Goal: Information Seeking & Learning: Learn about a topic

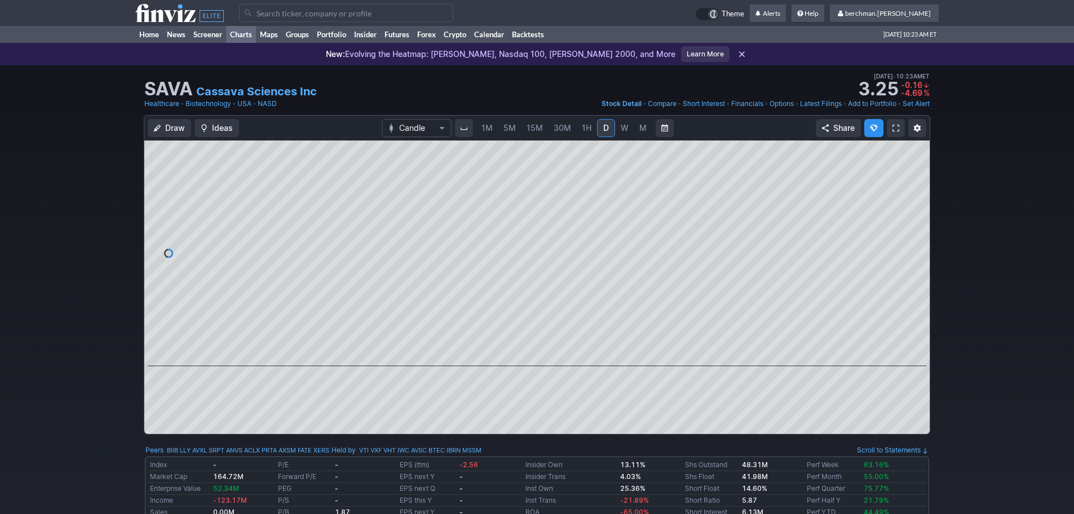
click at [243, 36] on link "Charts" at bounding box center [241, 34] width 30 height 17
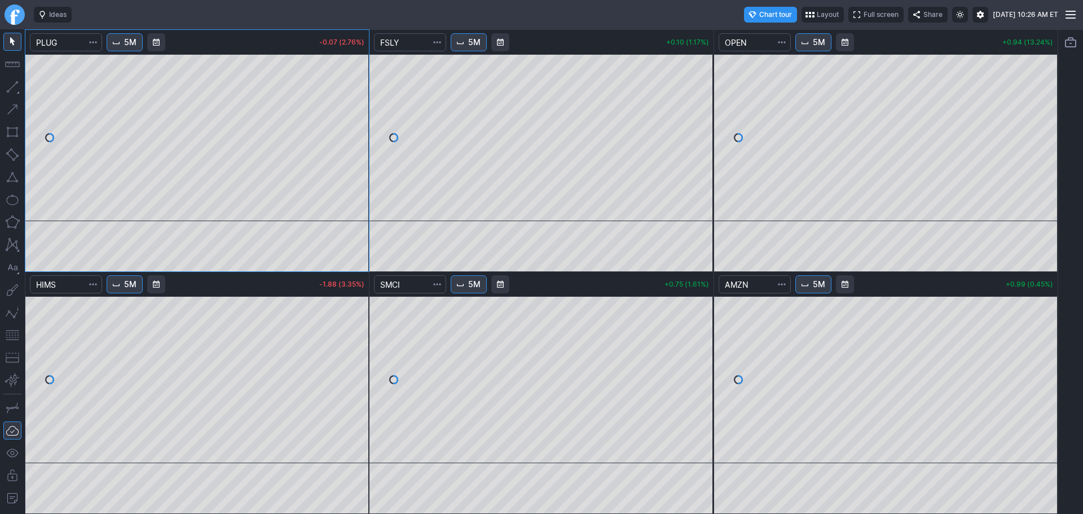
click at [12, 13] on link "Finviz.com" at bounding box center [15, 15] width 20 height 20
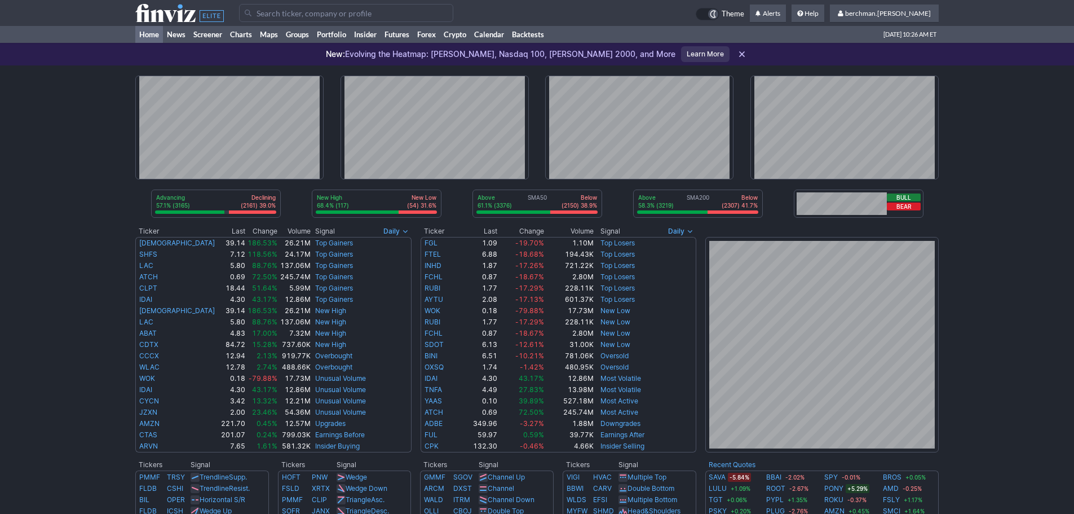
drag, startPoint x: 0, startPoint y: 0, endPoint x: 261, endPoint y: 19, distance: 261.7
click at [261, 19] on input "Search" at bounding box center [346, 13] width 214 height 18
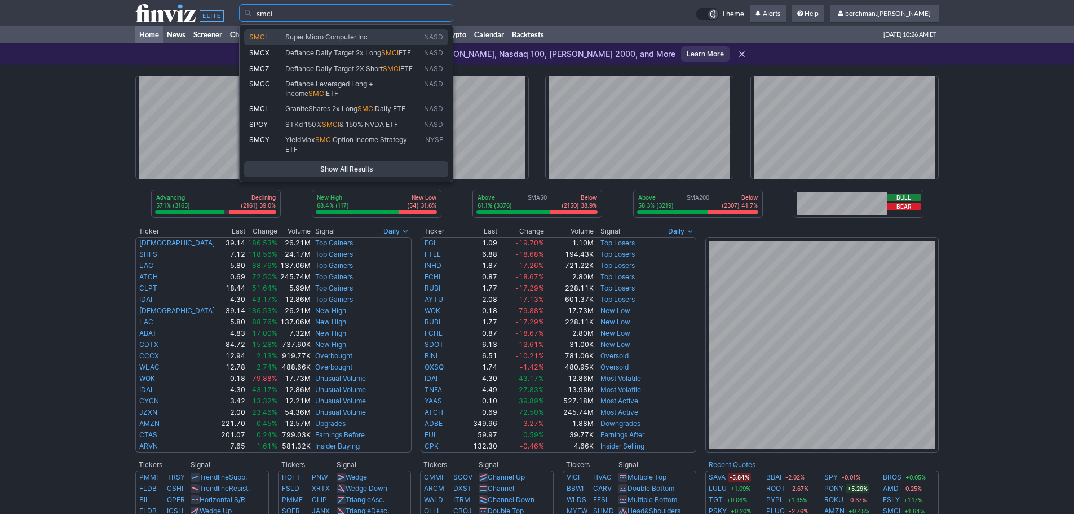
click at [291, 36] on span "Super Micro Computer Inc" at bounding box center [326, 37] width 82 height 8
type input "SMCI"
